Goal: Find specific page/section: Find specific page/section

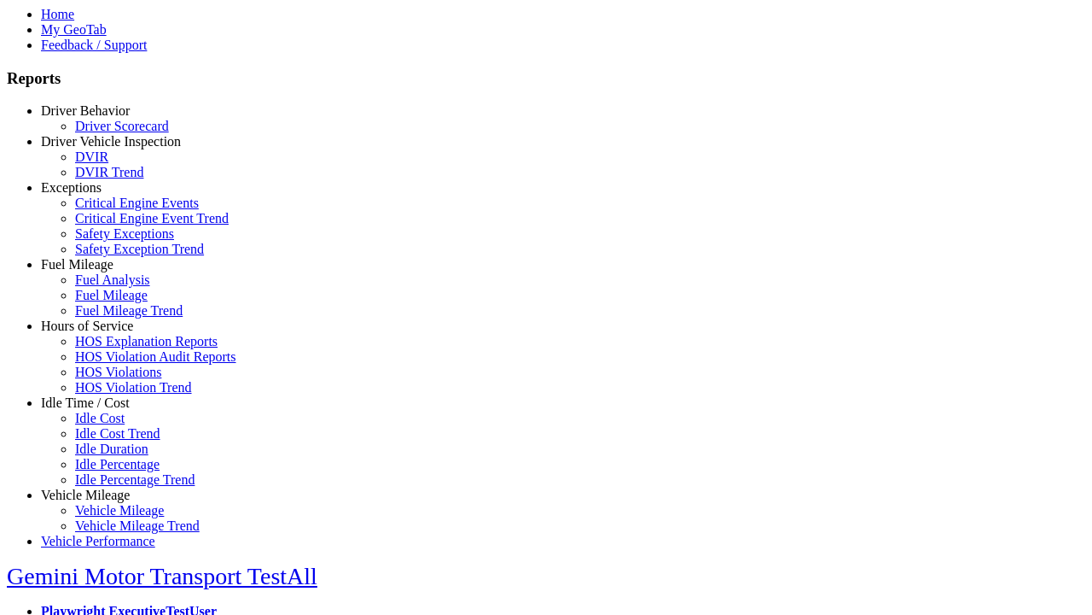
click at [98, 410] on link "Idle Time / Cost" at bounding box center [85, 402] width 89 height 15
click at [111, 425] on link "Idle Cost" at bounding box center [100, 418] width 50 height 15
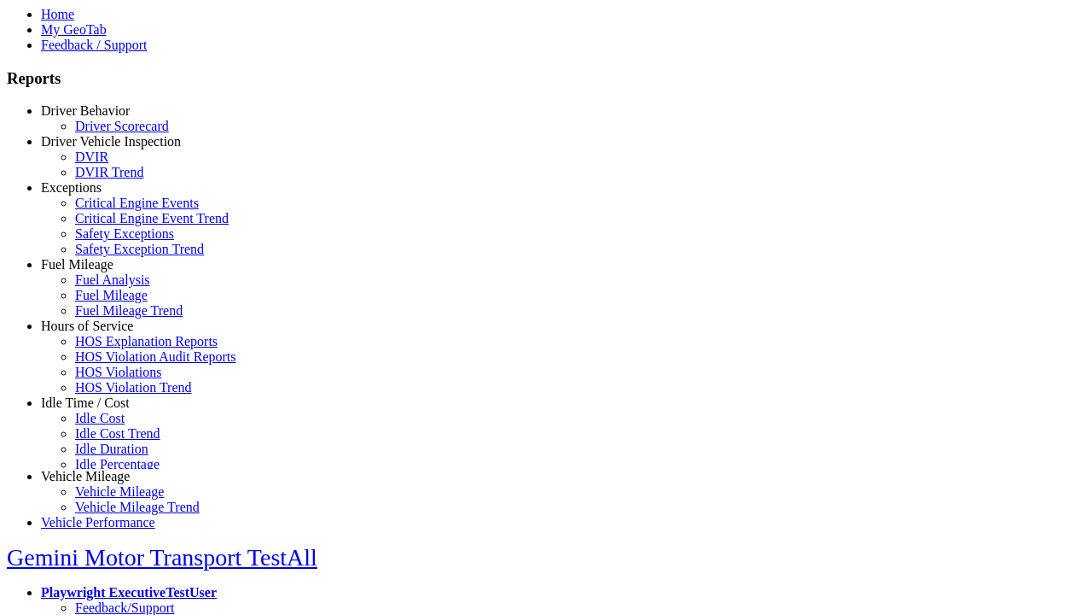
scroll to position [14, 0]
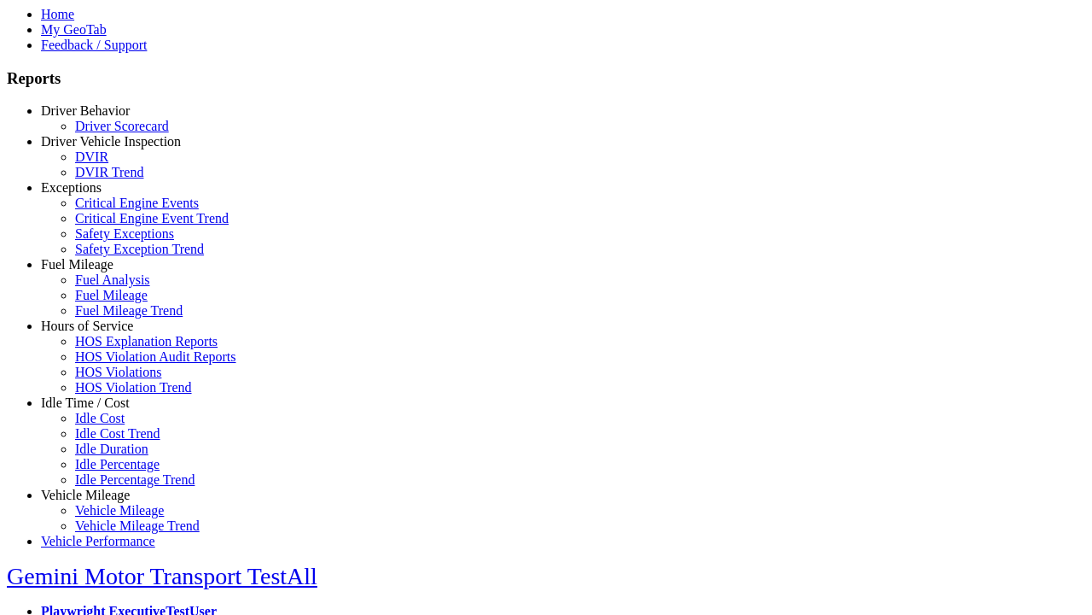
select select "**********"
select select
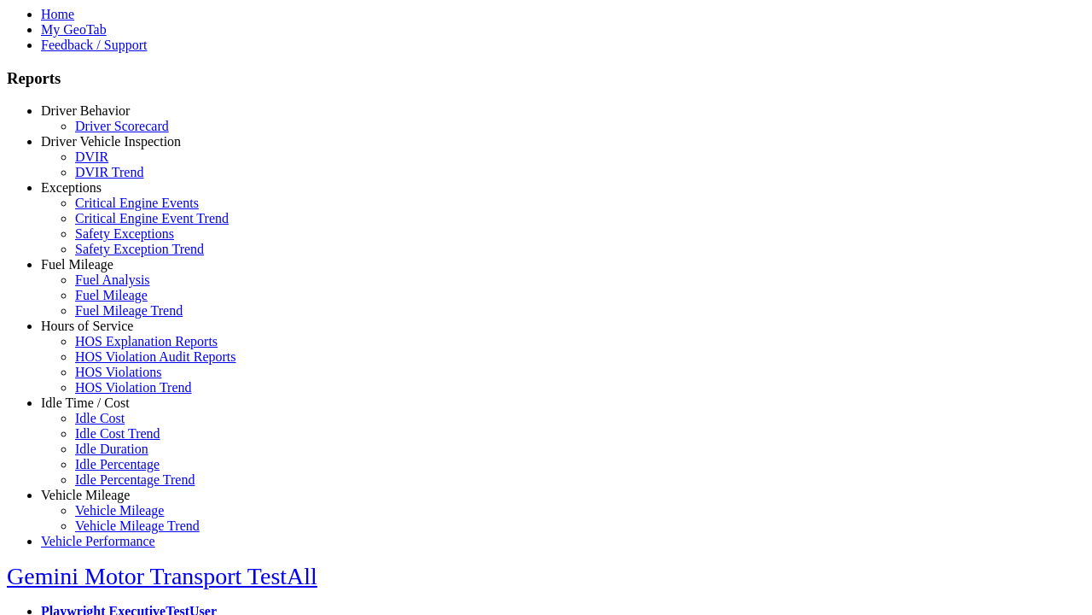
select select
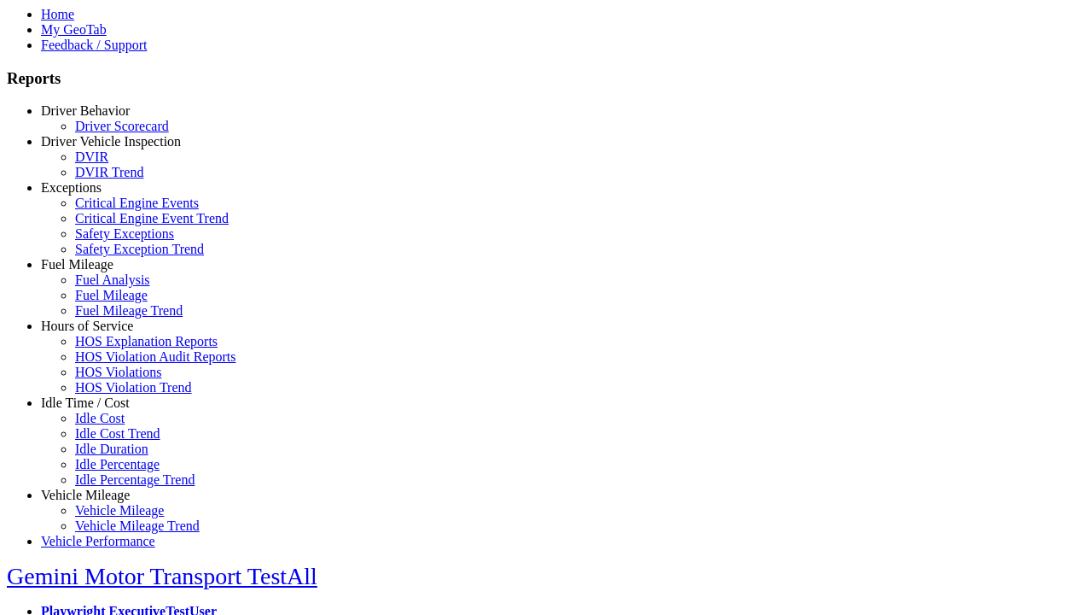
select select
